Goal: Task Accomplishment & Management: Manage account settings

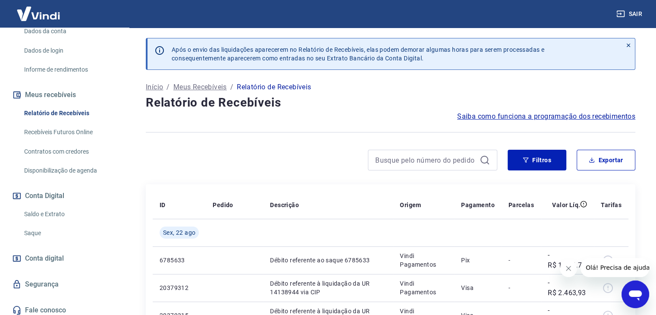
scroll to position [135, 0]
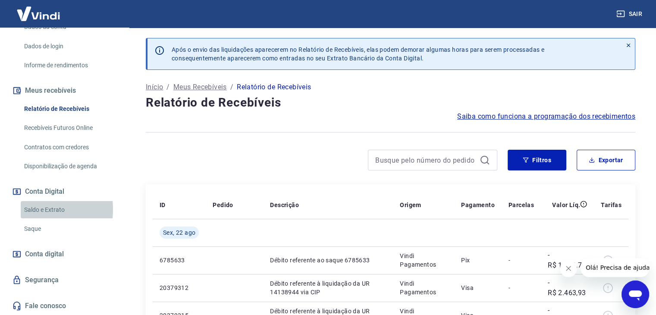
click at [35, 209] on link "Saldo e Extrato" at bounding box center [70, 210] width 98 height 18
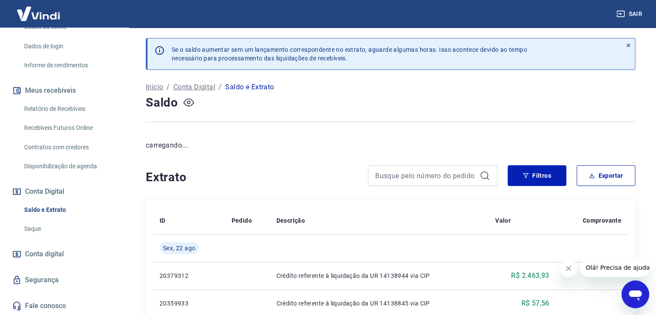
click at [186, 98] on icon "button" at bounding box center [188, 102] width 11 height 11
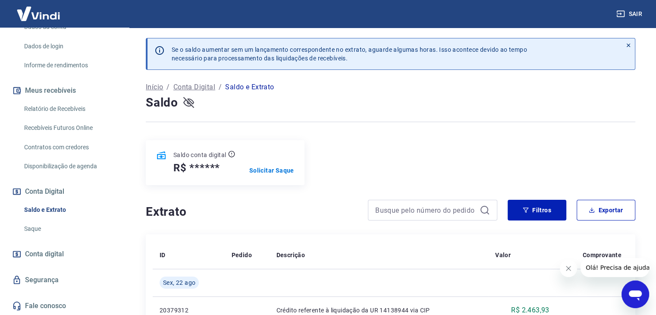
click at [185, 106] on icon "button" at bounding box center [188, 102] width 11 height 11
click at [272, 173] on p "Solicitar Saque" at bounding box center [271, 170] width 45 height 9
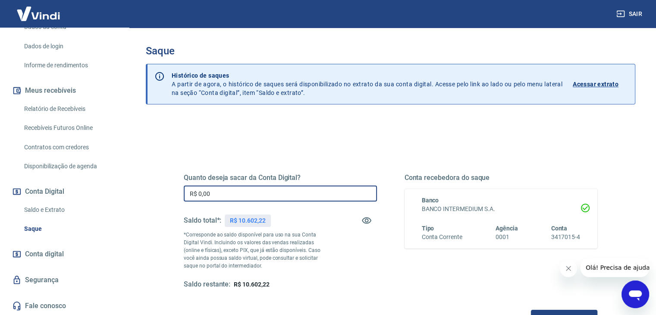
click at [309, 194] on input "R$ 0,00" at bounding box center [280, 193] width 193 height 16
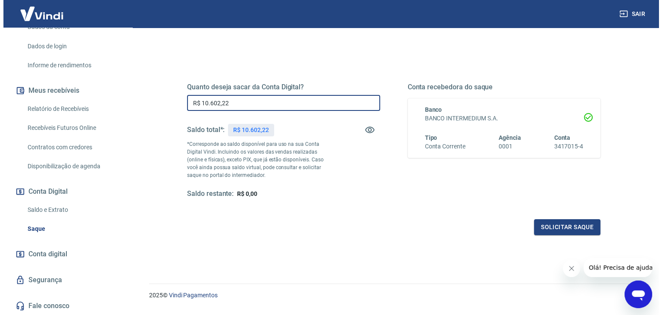
scroll to position [111, 0]
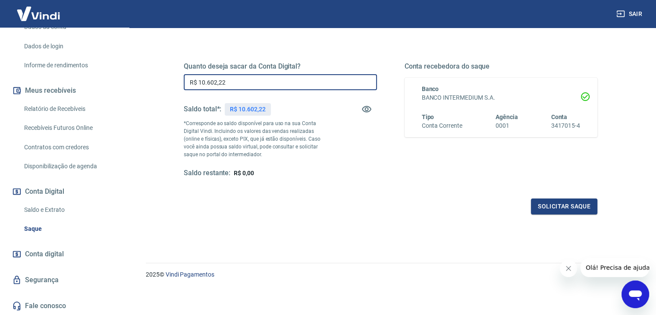
type input "R$ 10.602,22"
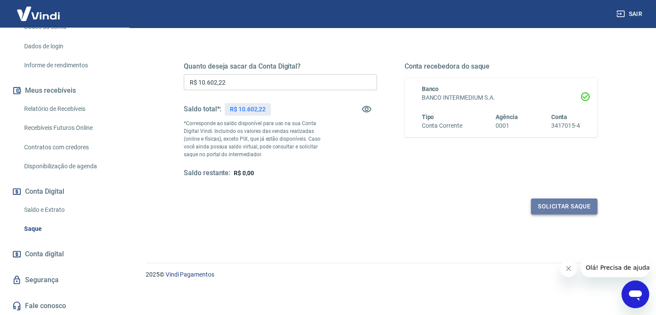
click at [553, 201] on button "Solicitar saque" at bounding box center [564, 206] width 66 height 16
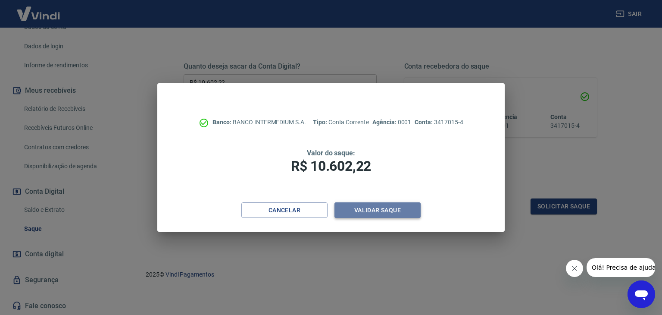
click at [383, 209] on button "Validar saque" at bounding box center [378, 210] width 86 height 16
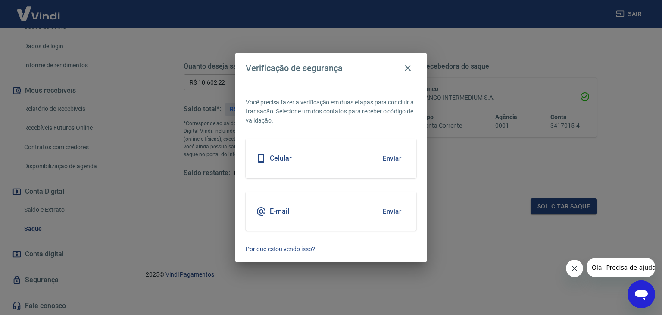
click at [331, 157] on div "Celular Enviar" at bounding box center [331, 158] width 171 height 39
click at [399, 161] on button "Enviar" at bounding box center [392, 158] width 28 height 18
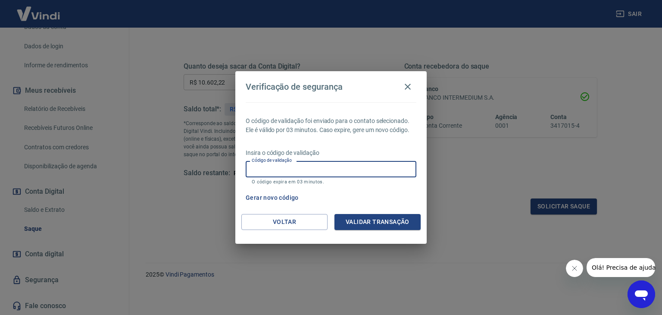
click at [299, 164] on input "Código de validação" at bounding box center [331, 169] width 171 height 16
type input "152002"
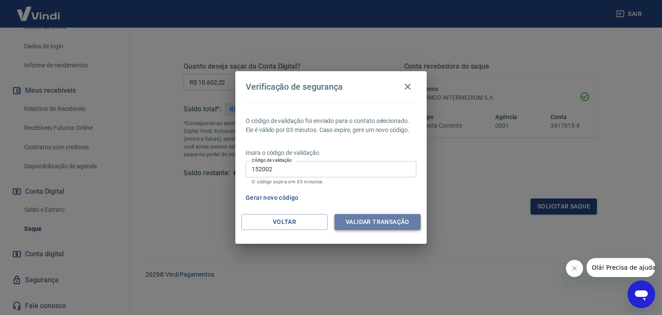
click at [357, 220] on button "Validar transação" at bounding box center [378, 222] width 86 height 16
